Goal: Entertainment & Leisure: Browse casually

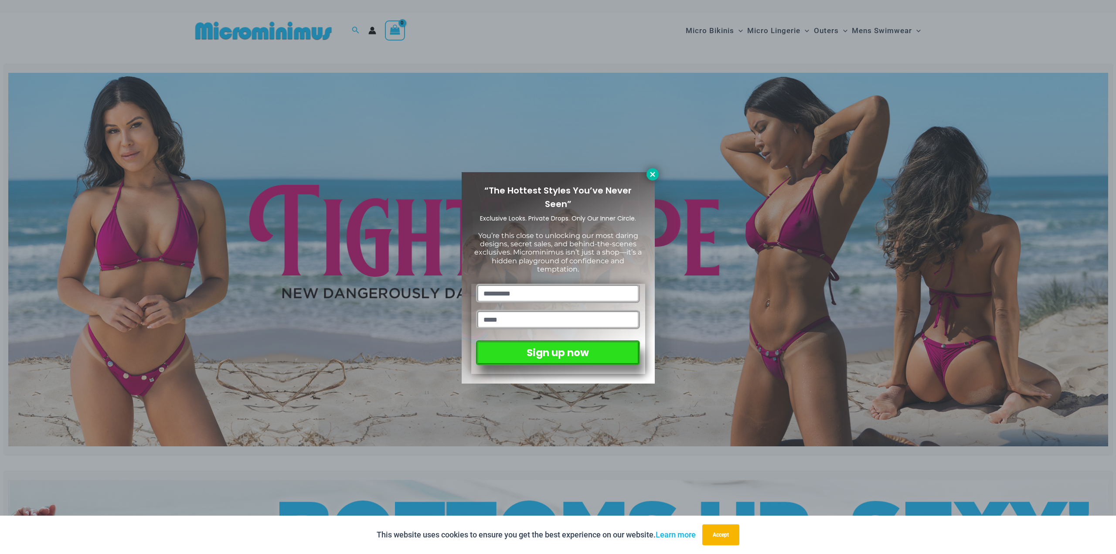
click at [656, 171] on icon at bounding box center [653, 175] width 8 height 8
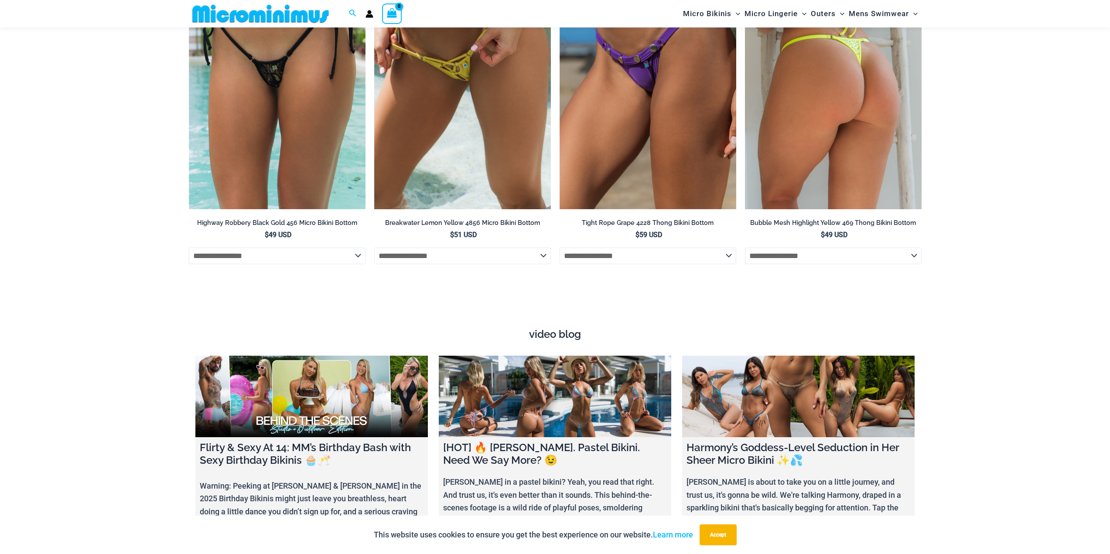
scroll to position [3264, 0]
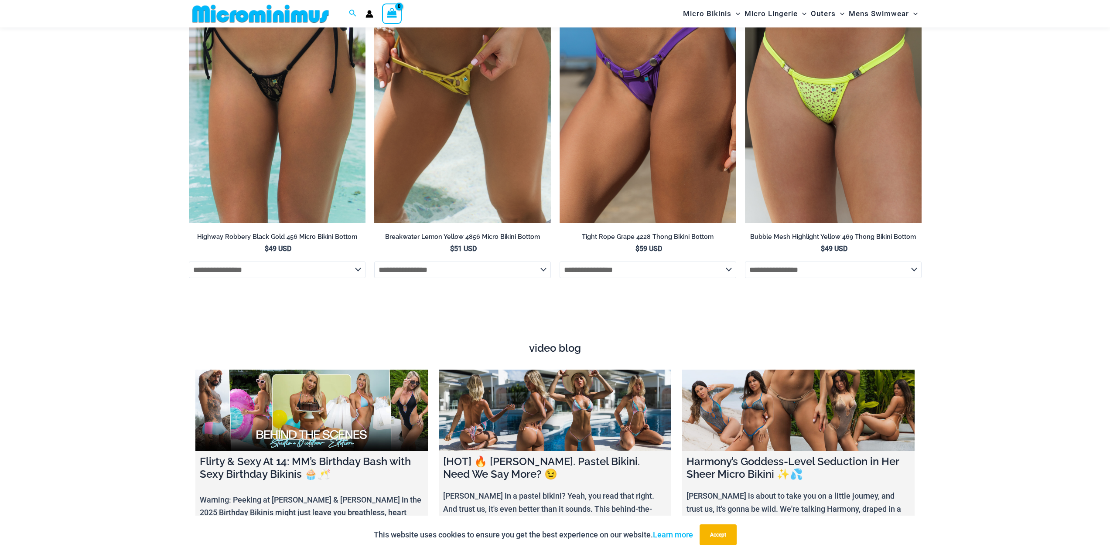
click at [572, 342] on h4 "video blog" at bounding box center [555, 348] width 720 height 13
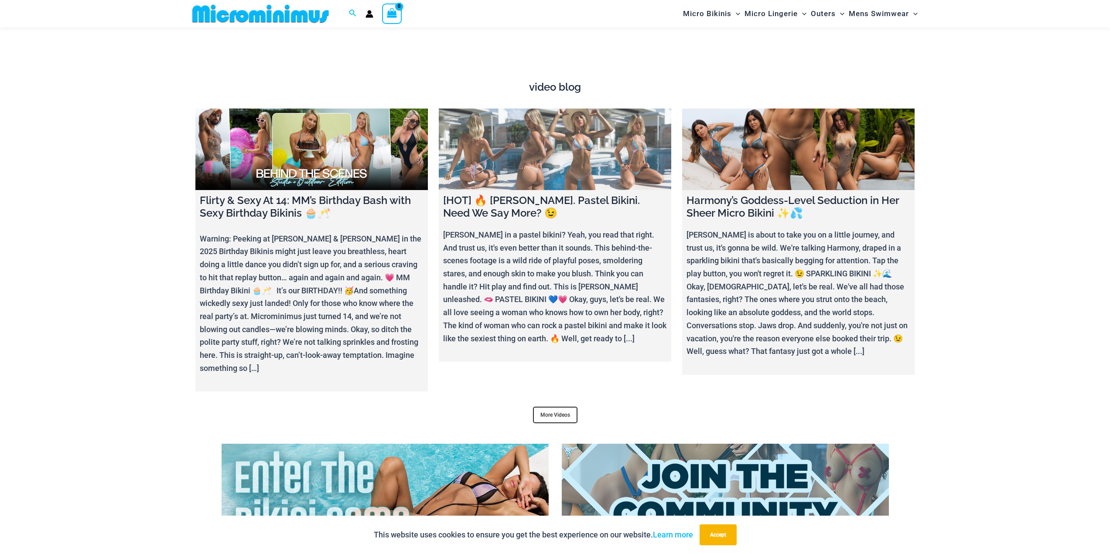
scroll to position [3569, 0]
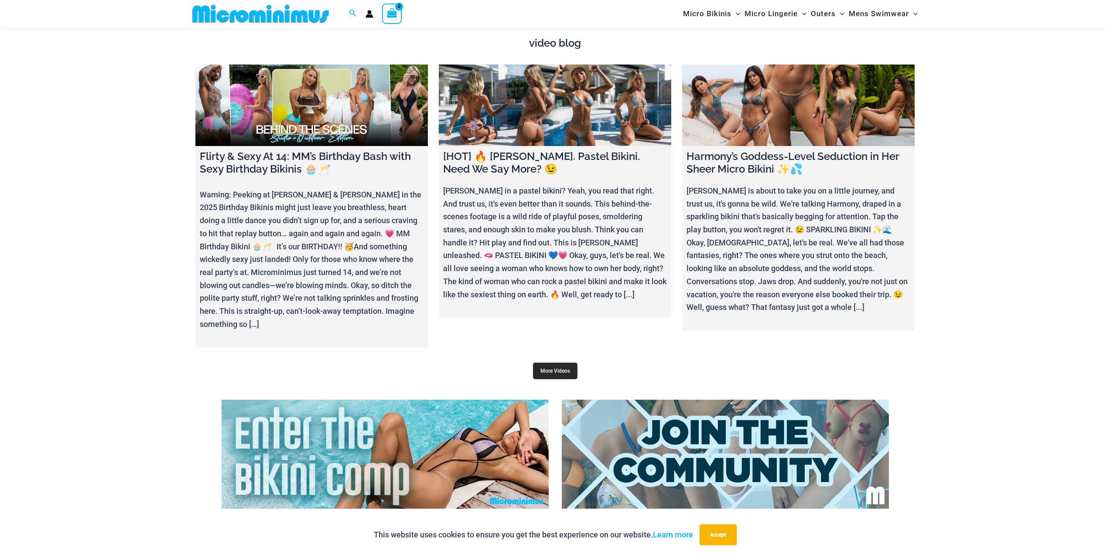
click at [543, 369] on link "More Videos" at bounding box center [555, 371] width 44 height 17
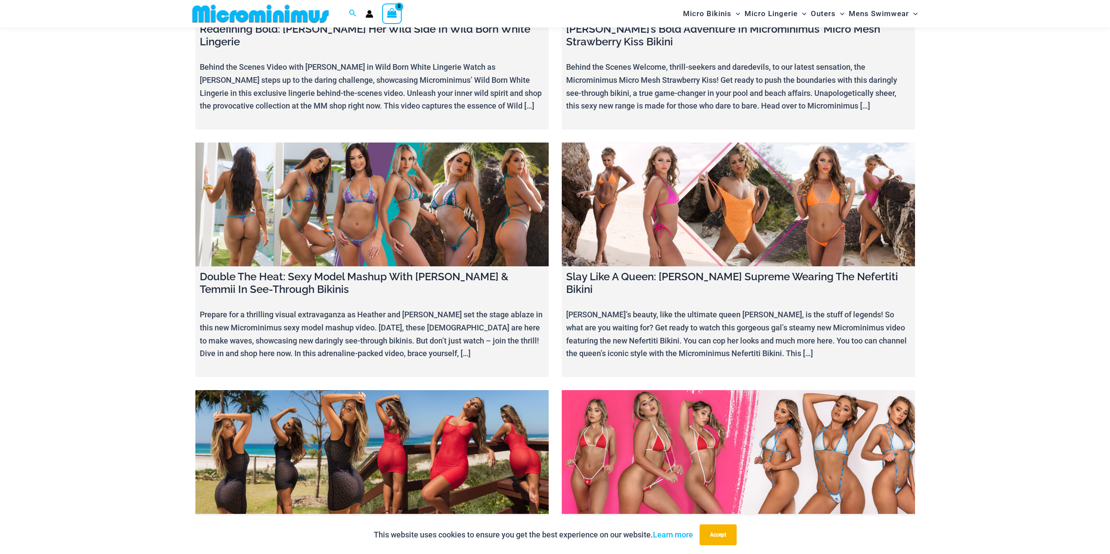
scroll to position [7069, 0]
